Goal: Task Accomplishment & Management: Complete application form

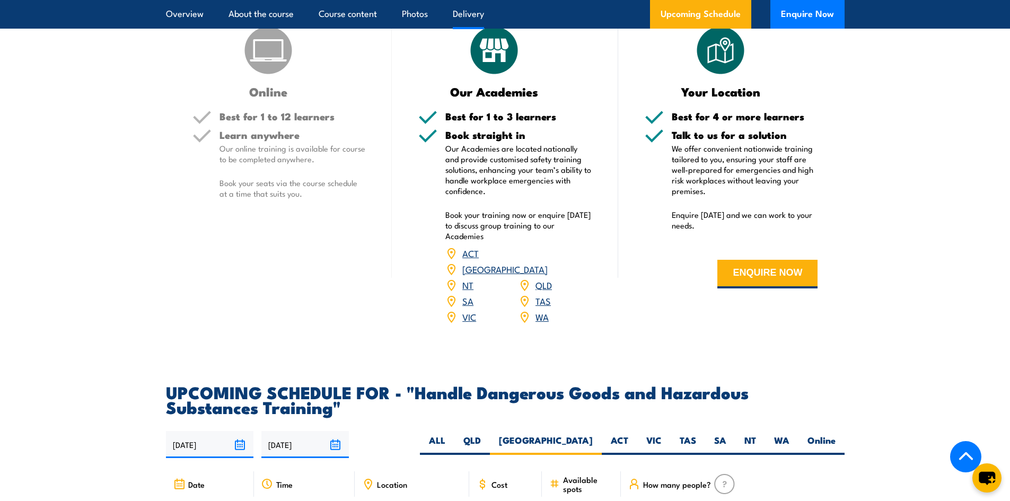
scroll to position [1485, 0]
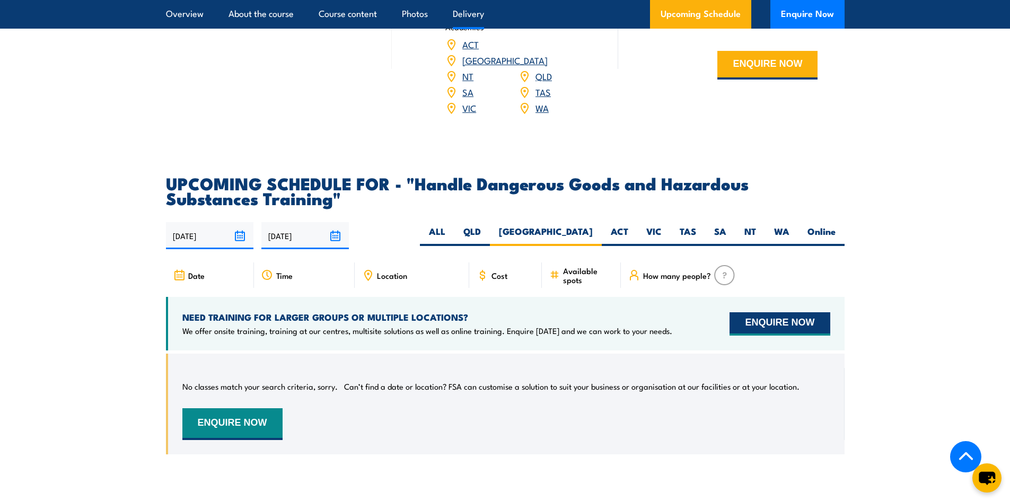
click at [764, 336] on button "ENQUIRE NOW" at bounding box center [780, 323] width 100 height 23
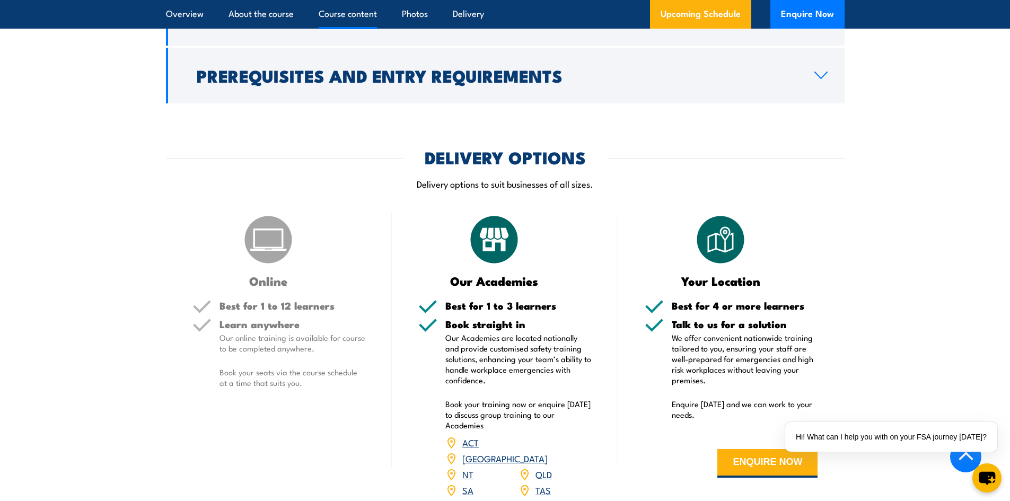
scroll to position [1167, 0]
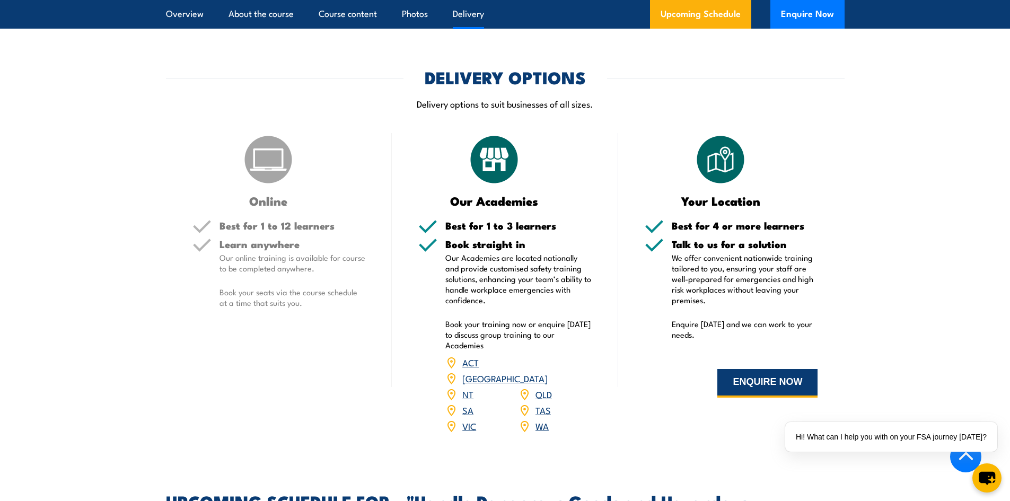
click at [768, 398] on button "ENQUIRE NOW" at bounding box center [768, 383] width 100 height 29
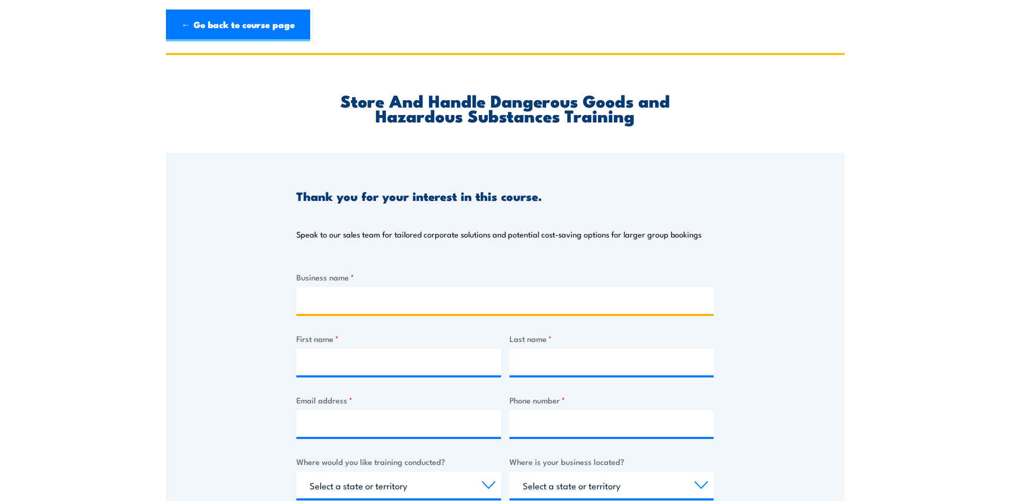
click at [337, 302] on input "Business name *" at bounding box center [505, 300] width 417 height 27
type input "JFD"
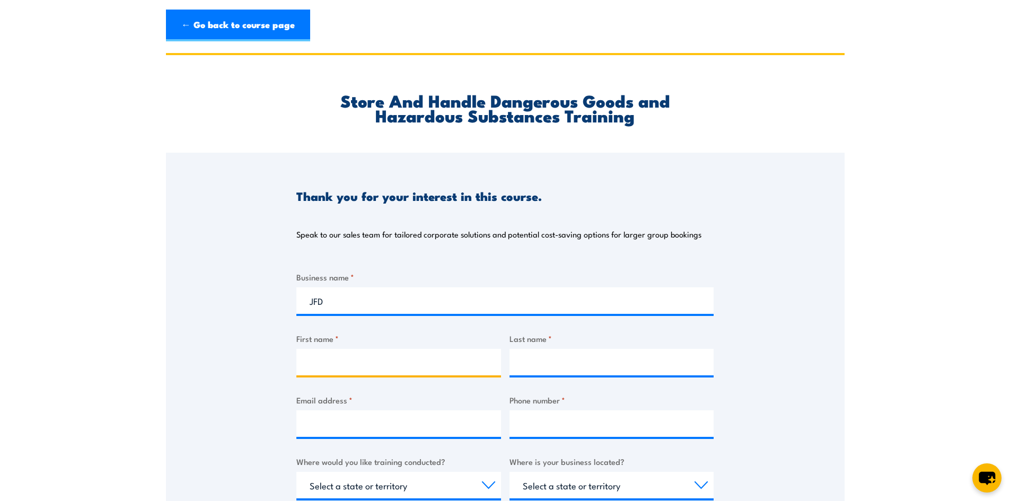
click at [350, 369] on input "First name *" at bounding box center [399, 362] width 205 height 27
type input "Lilian"
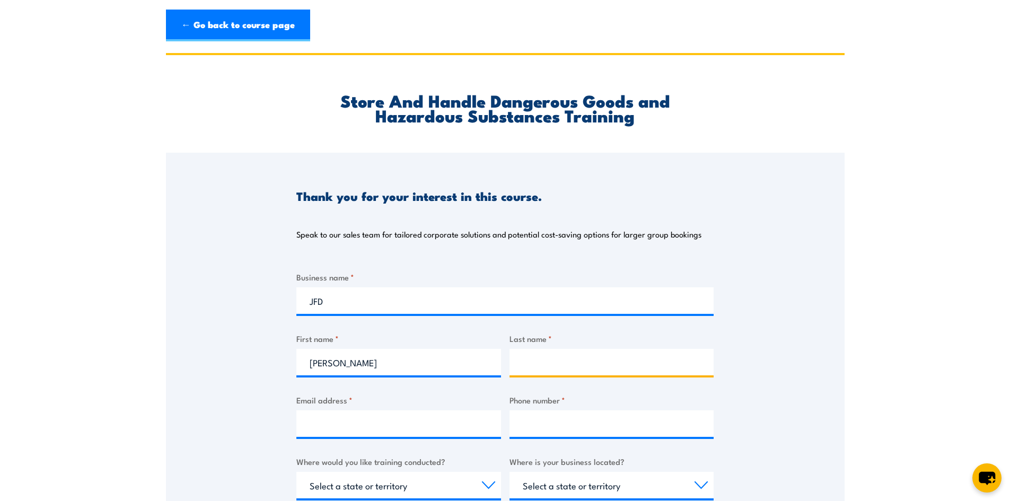
click at [602, 364] on input "Last name *" at bounding box center [612, 362] width 205 height 27
type input "Sassart"
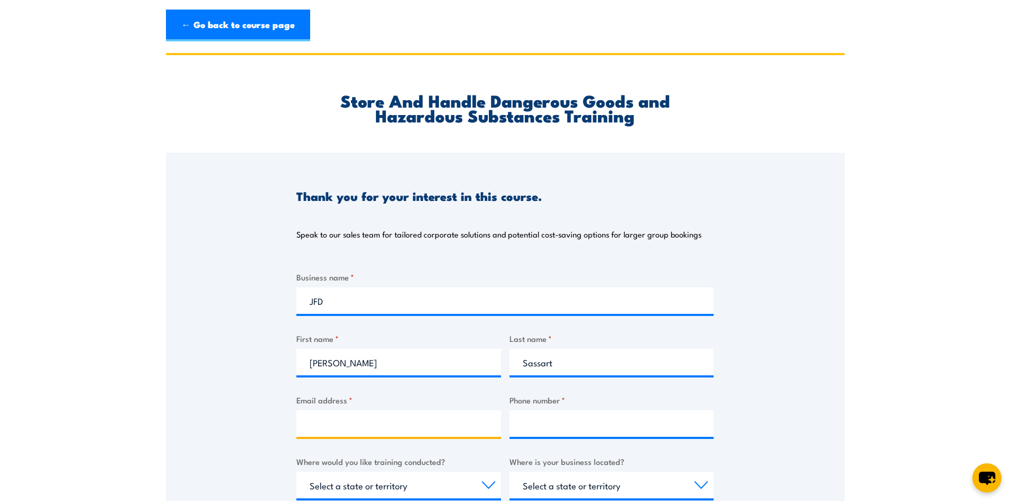
click at [401, 415] on input "Email address *" at bounding box center [399, 424] width 205 height 27
type input "l.sassart@jfdglobal.com"
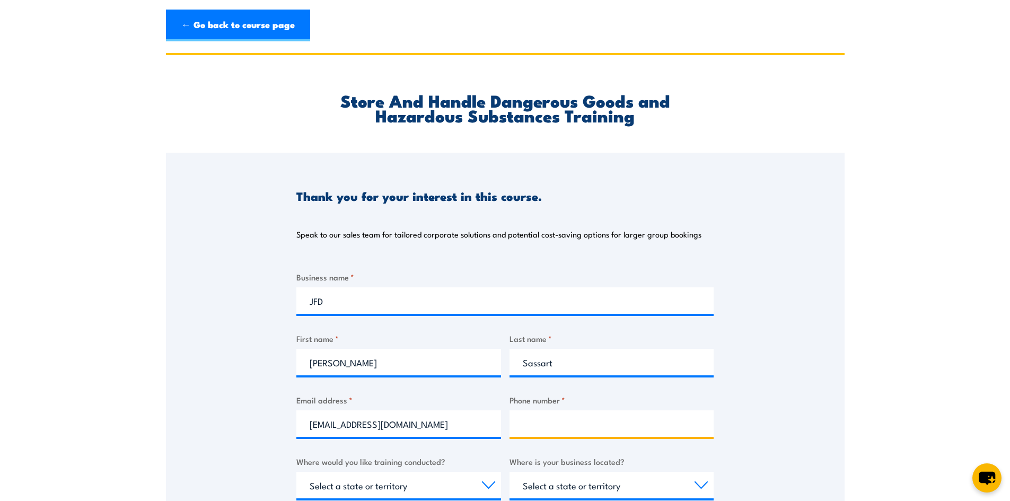
click at [685, 416] on input "Phone number *" at bounding box center [612, 424] width 205 height 27
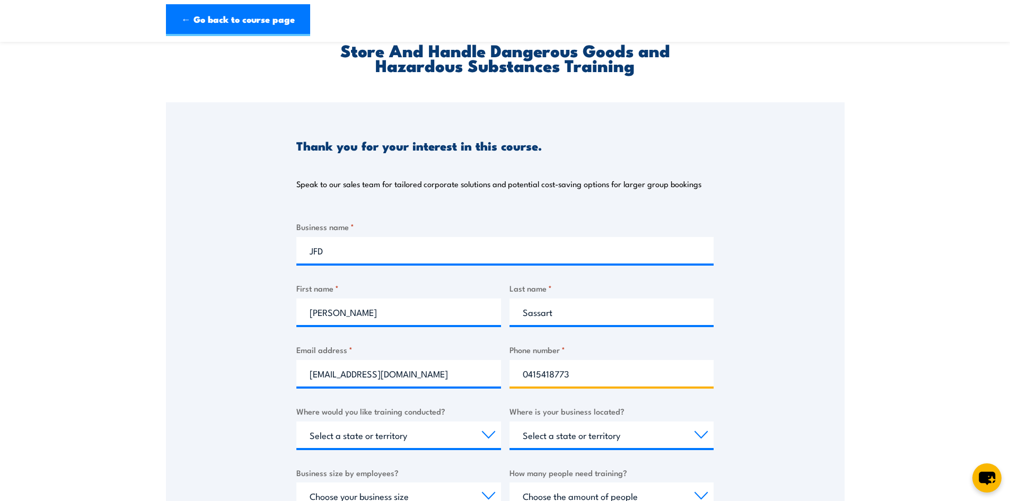
scroll to position [212, 0]
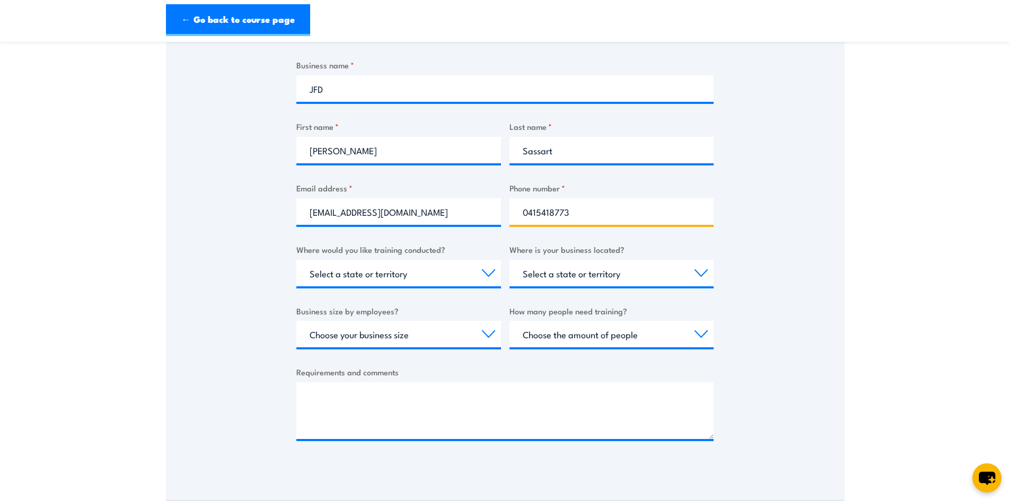
type input "0415418773"
click at [440, 274] on select "Select a state or territory Nationally - multiple locations QLD NSW VIC SA ACT …" at bounding box center [399, 273] width 205 height 27
select select "NSW"
click at [297, 260] on select "Select a state or territory Nationally - multiple locations QLD NSW VIC SA ACT …" at bounding box center [399, 273] width 205 height 27
click at [601, 275] on select "Select a state or territory QLD NSW VIC SA ACT WA TAS NT" at bounding box center [612, 273] width 205 height 27
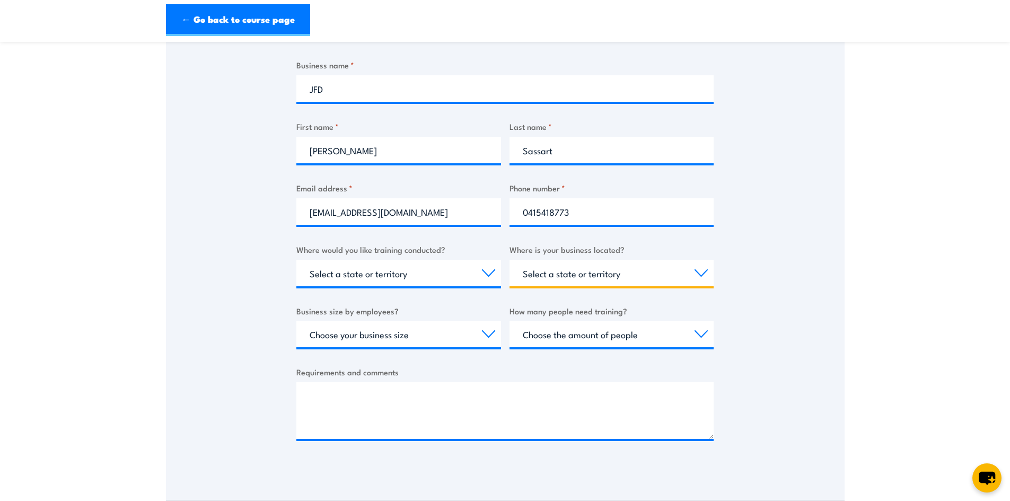
select select "NSW"
click at [510, 260] on select "Select a state or territory QLD NSW VIC SA ACT WA TAS NT" at bounding box center [612, 273] width 205 height 27
click at [435, 334] on select "Choose your business size 1 to 19 20 to 199 200+" at bounding box center [399, 334] width 205 height 27
select select "20 to 199"
click at [297, 321] on select "Choose your business size 1 to 19 20 to 199 200+" at bounding box center [399, 334] width 205 height 27
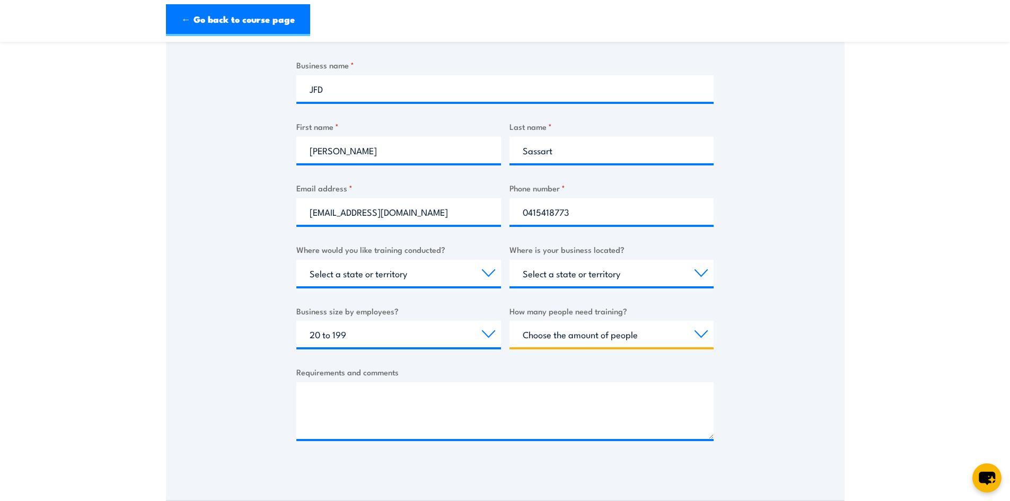
click at [629, 333] on select "Choose the amount of people 1 to 4 5 to 19 20+" at bounding box center [612, 334] width 205 height 27
select select "5 to 19"
click at [510, 321] on select "Choose the amount of people 1 to 4 5 to 19 20+" at bounding box center [612, 334] width 205 height 27
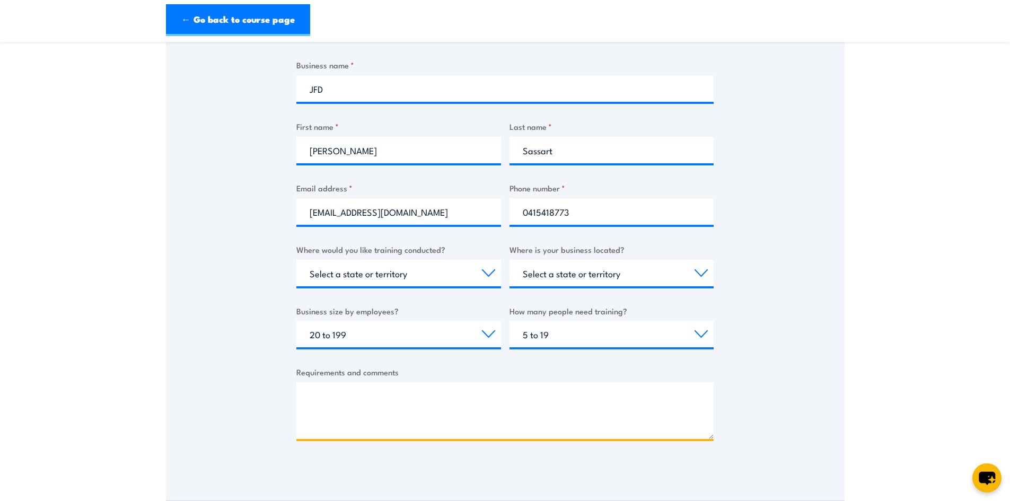
click at [383, 397] on textarea "Requirements and comments" at bounding box center [505, 410] width 417 height 57
type textarea "H"
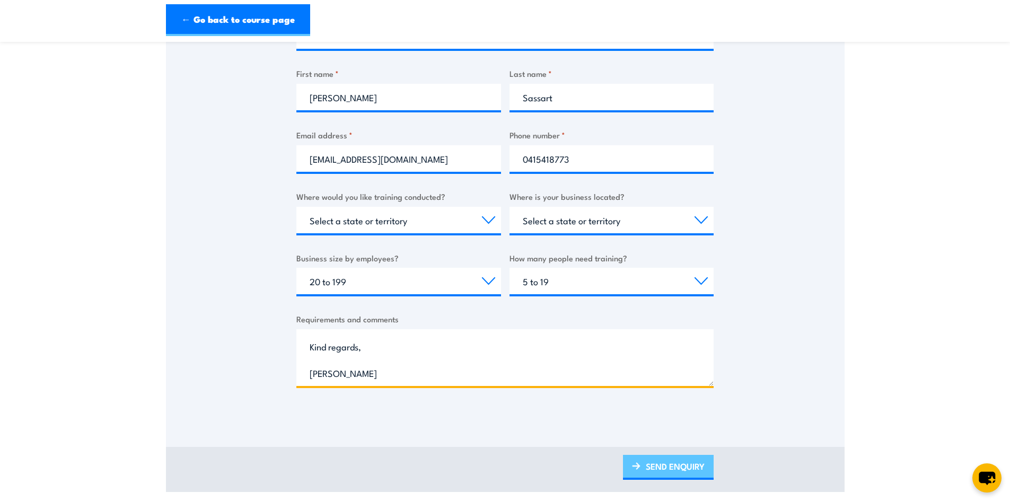
type textarea "Hi there, we would need 4-6 people trained in the unit. Could you please send t…"
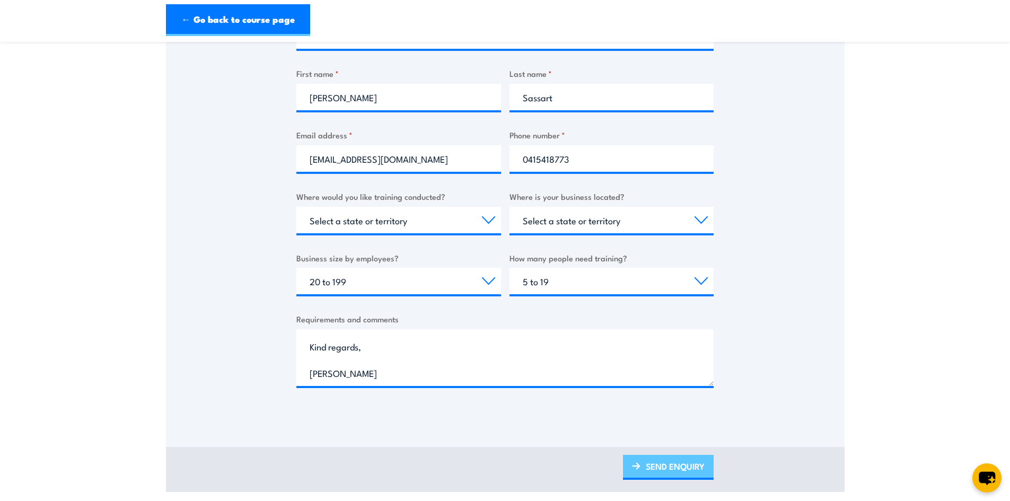
drag, startPoint x: 684, startPoint y: 463, endPoint x: 678, endPoint y: 461, distance: 6.2
click at [684, 463] on link "SEND ENQUIRY" at bounding box center [668, 467] width 91 height 25
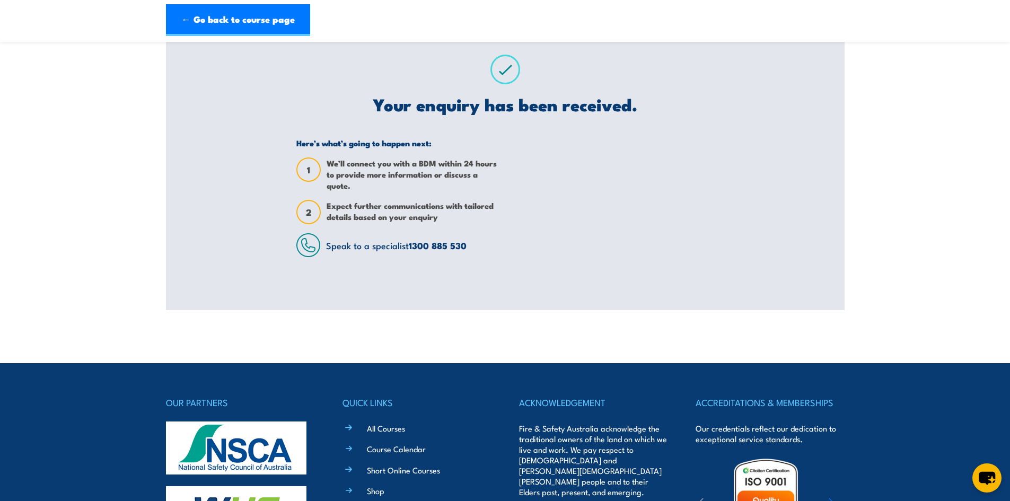
scroll to position [0, 0]
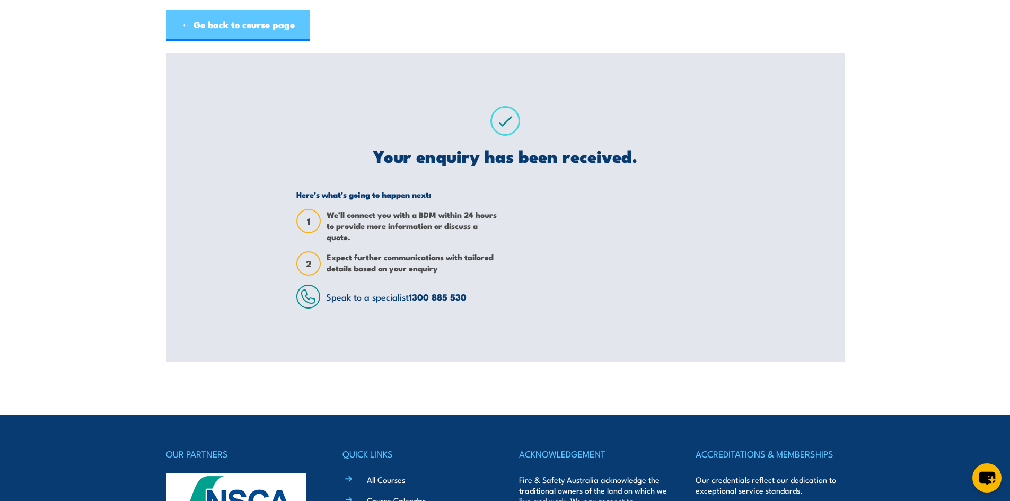
click at [261, 17] on link "← Go back to course page" at bounding box center [238, 26] width 144 height 32
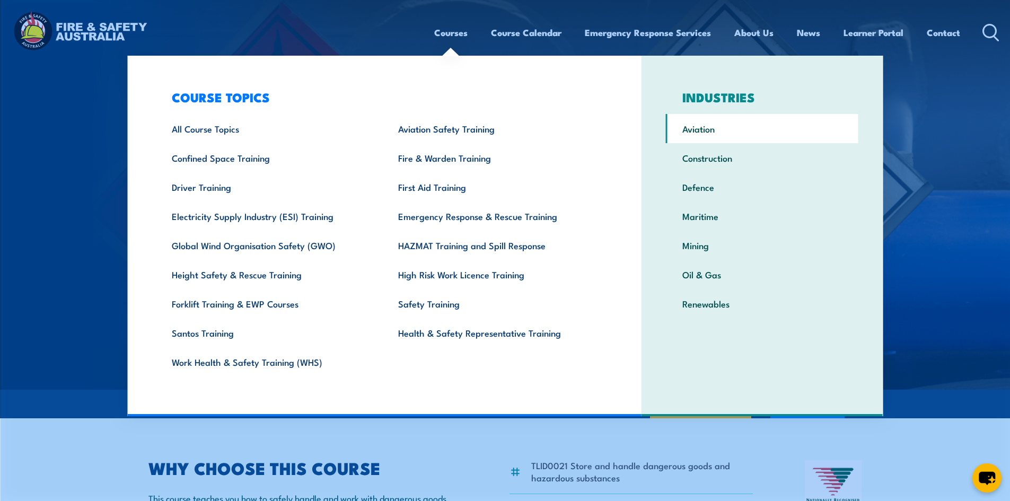
click at [715, 132] on link "Aviation" at bounding box center [762, 128] width 193 height 29
